Goal: Task Accomplishment & Management: Complete application form

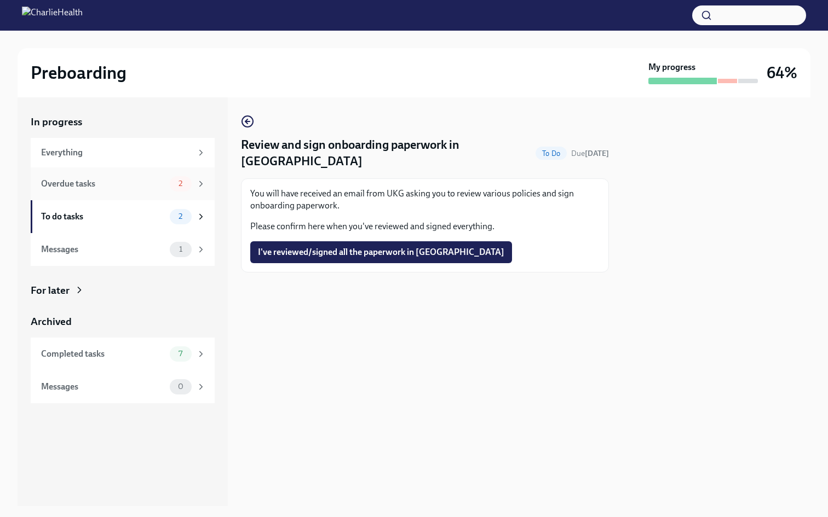
click at [117, 172] on div "Overdue tasks 2" at bounding box center [123, 183] width 184 height 33
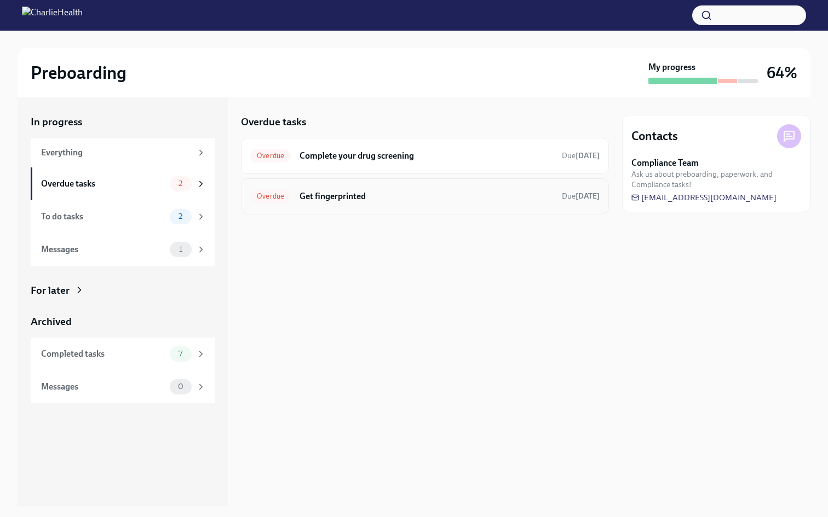
click at [440, 206] on div "Overdue Get fingerprinted Due [DATE]" at bounding box center [425, 196] width 368 height 36
click at [431, 197] on h6 "Get fingerprinted" at bounding box center [425, 196] width 253 height 12
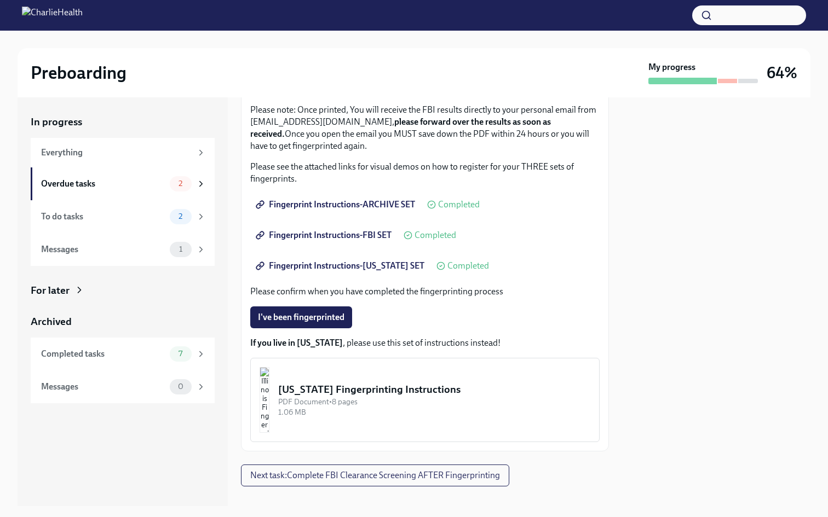
scroll to position [134, 0]
click at [133, 184] on div "Overdue tasks" at bounding box center [103, 184] width 124 height 12
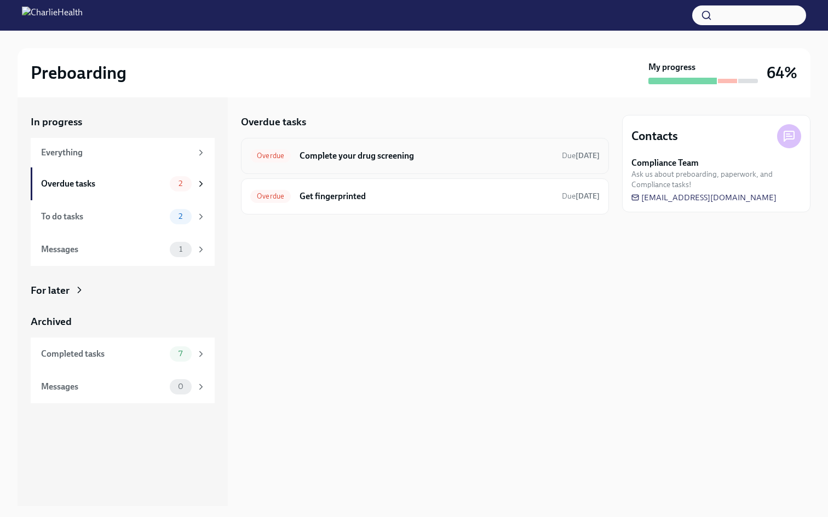
click at [468, 157] on h6 "Complete your drug screening" at bounding box center [425, 156] width 253 height 12
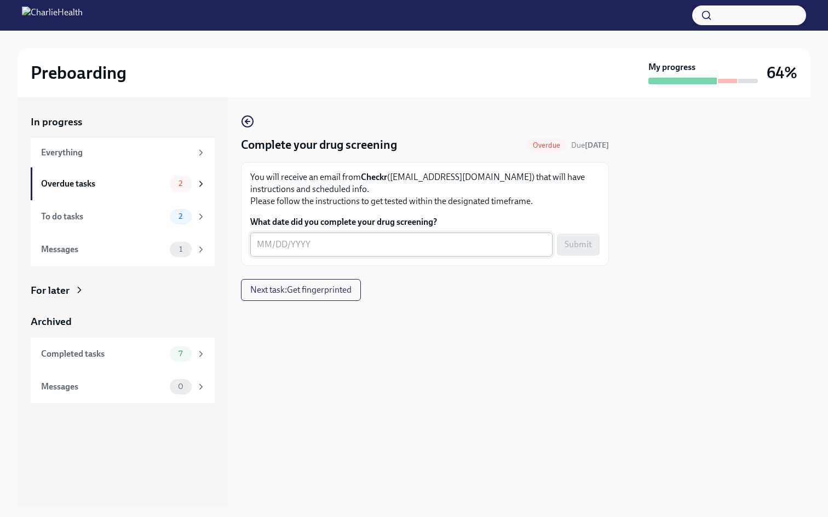
click at [345, 253] on div "x ​" at bounding box center [401, 245] width 302 height 24
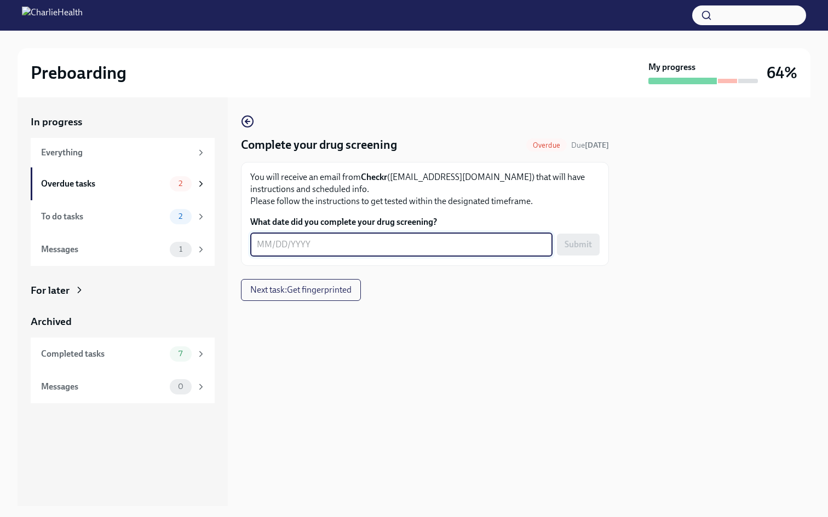
click at [344, 247] on textarea "What date did you complete your drug screening?" at bounding box center [401, 244] width 289 height 13
type textarea "[DATE]"
click at [586, 238] on button "Submit" at bounding box center [578, 245] width 43 height 22
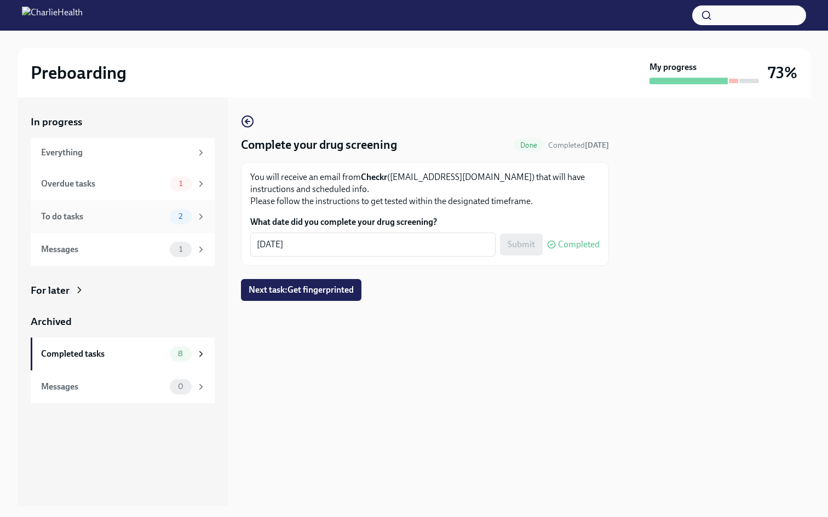
click at [159, 222] on div "To do tasks" at bounding box center [103, 217] width 124 height 12
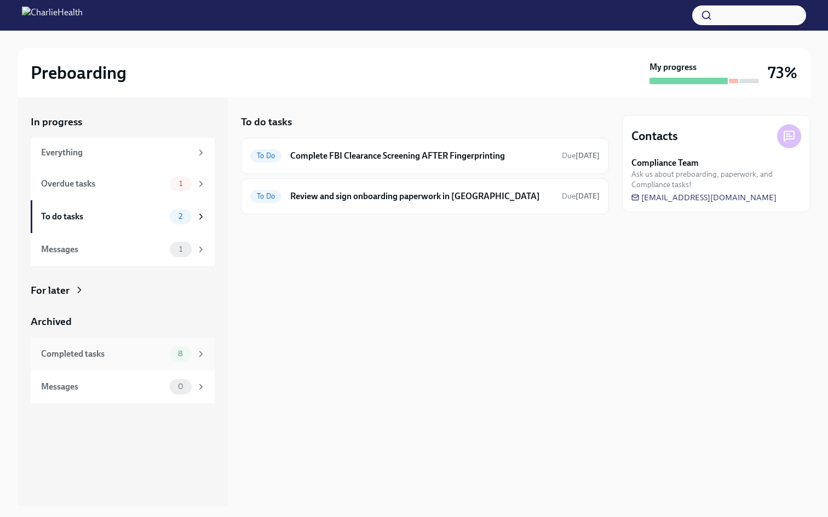
click at [201, 351] on icon at bounding box center [201, 354] width 10 height 10
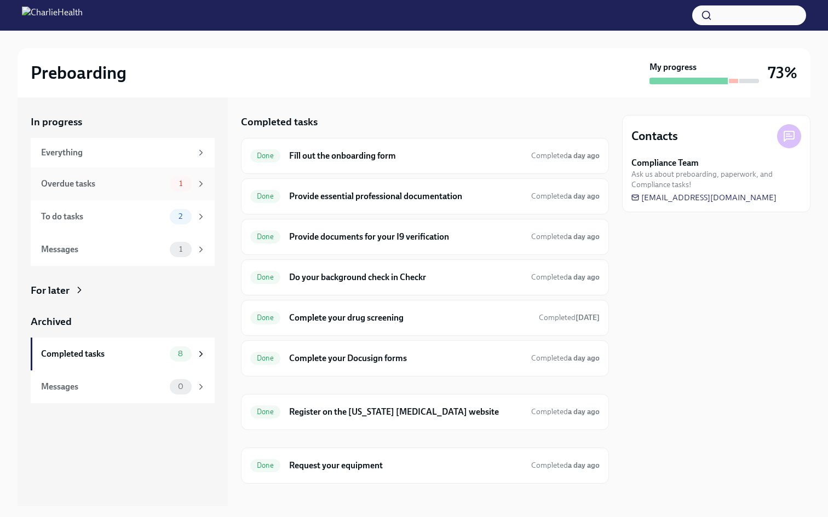
click at [149, 183] on div "Overdue tasks" at bounding box center [103, 184] width 124 height 12
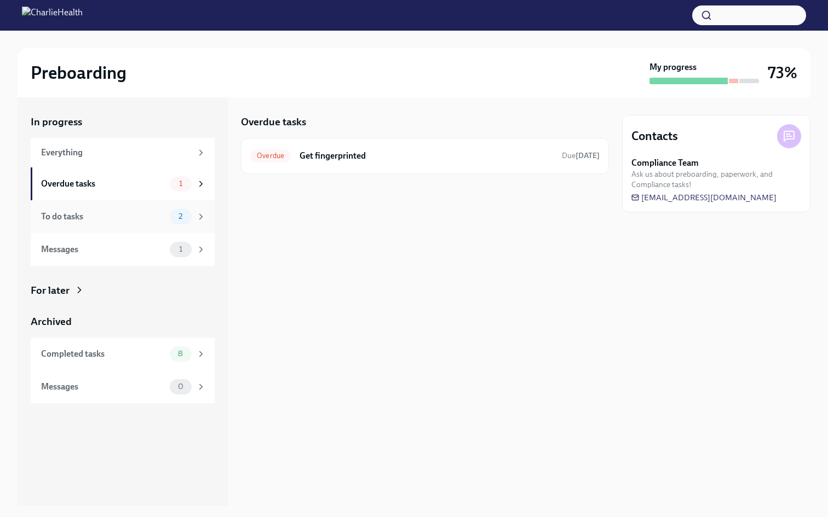
click at [150, 205] on div "To do tasks 2" at bounding box center [123, 216] width 184 height 33
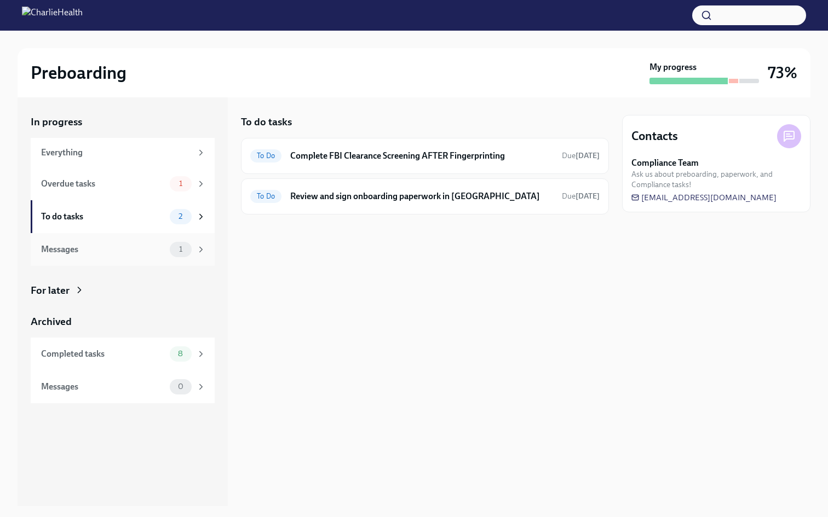
click at [137, 242] on div "Messages 1" at bounding box center [123, 249] width 165 height 15
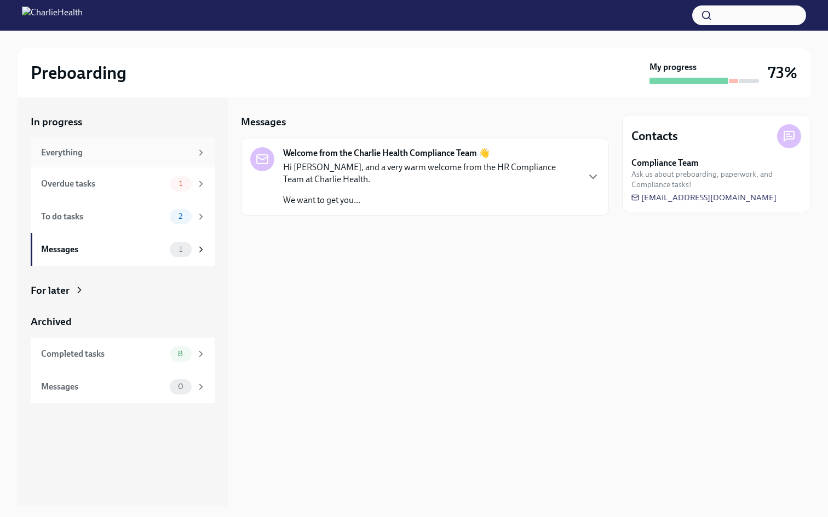
click at [174, 146] on div "Everything" at bounding box center [123, 153] width 184 height 30
